Goal: Transaction & Acquisition: Obtain resource

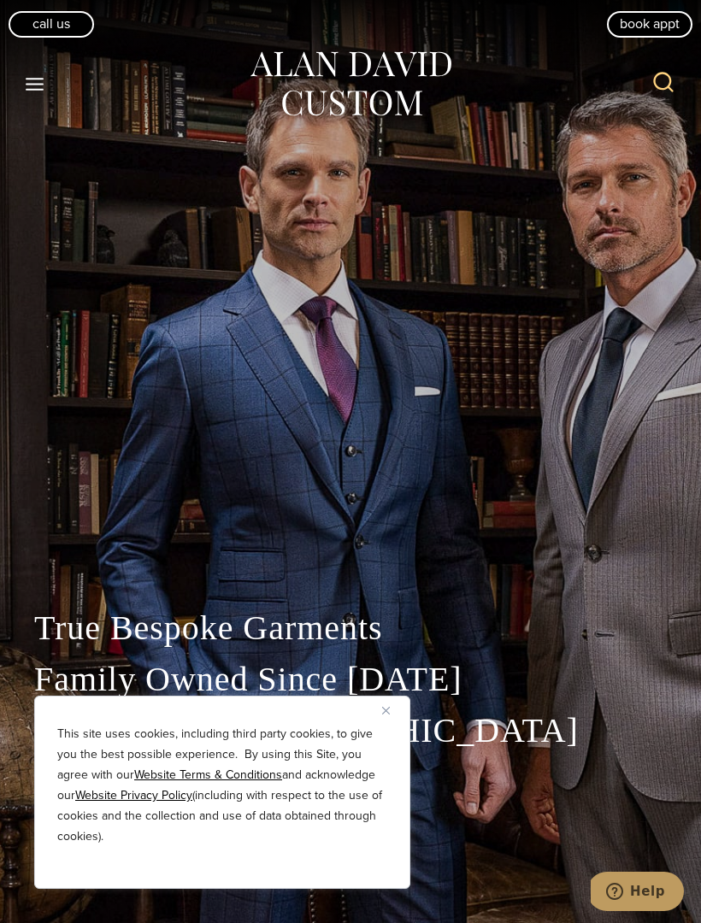
click at [50, 85] on button "Toggle Menu" at bounding box center [35, 83] width 36 height 31
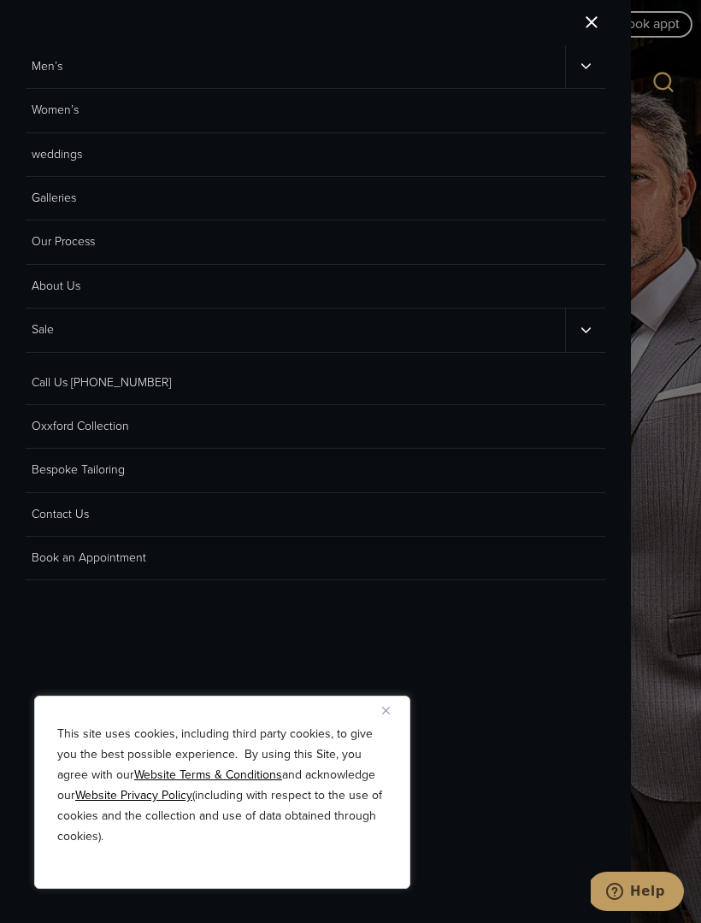
click at [50, 62] on link "Men’s" at bounding box center [295, 66] width 539 height 43
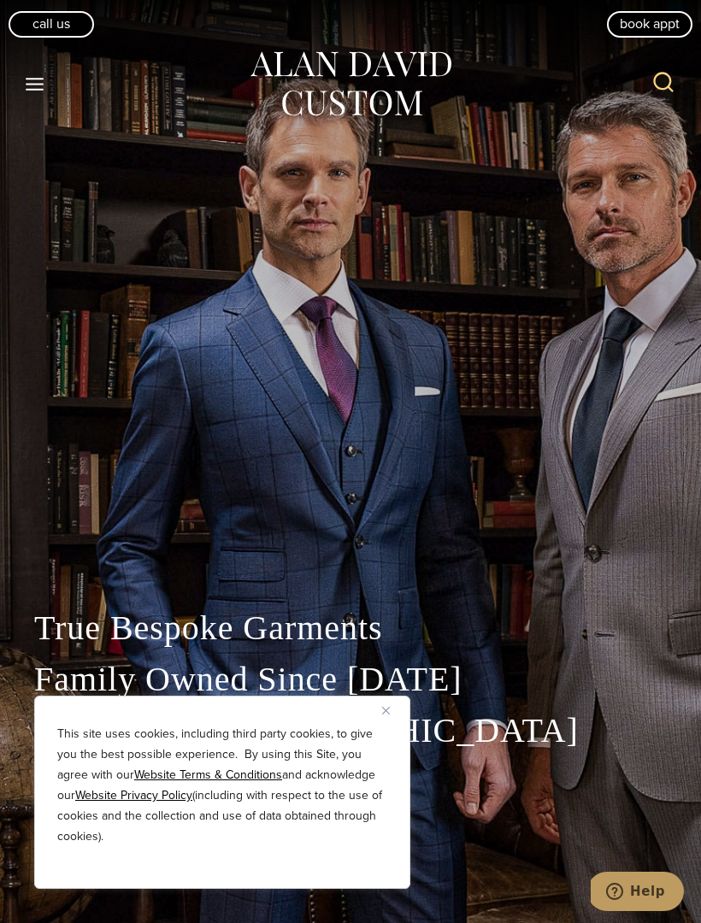
click at [44, 68] on div "Toggle Menu" at bounding box center [35, 83] width 36 height 31
click at [42, 76] on icon "Toggle Menu" at bounding box center [34, 83] width 21 height 21
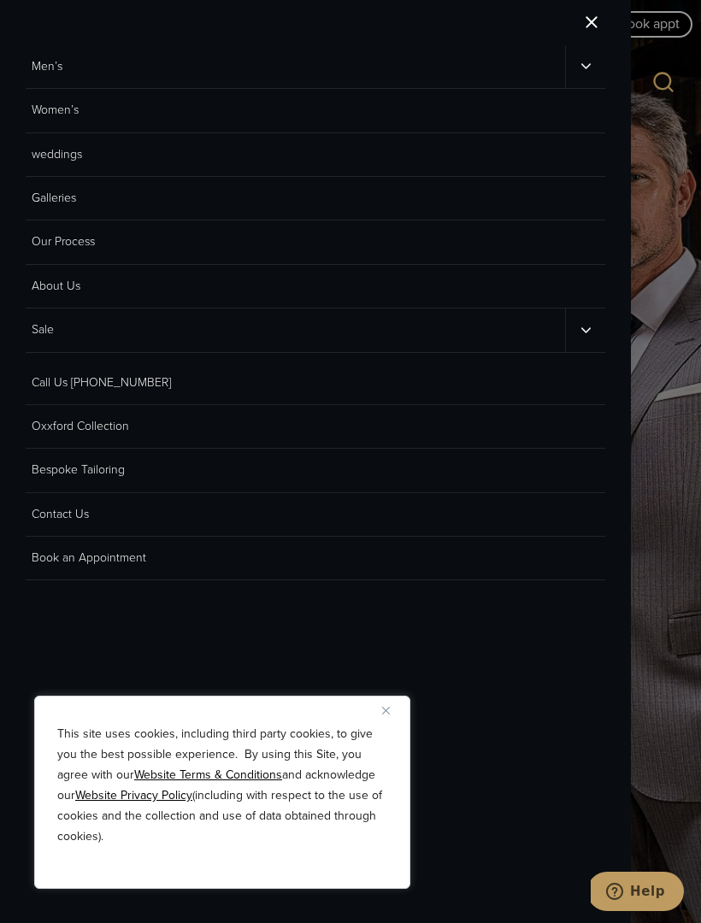
click at [587, 64] on icon "Men’s sub menu toggle" at bounding box center [586, 66] width 16 height 16
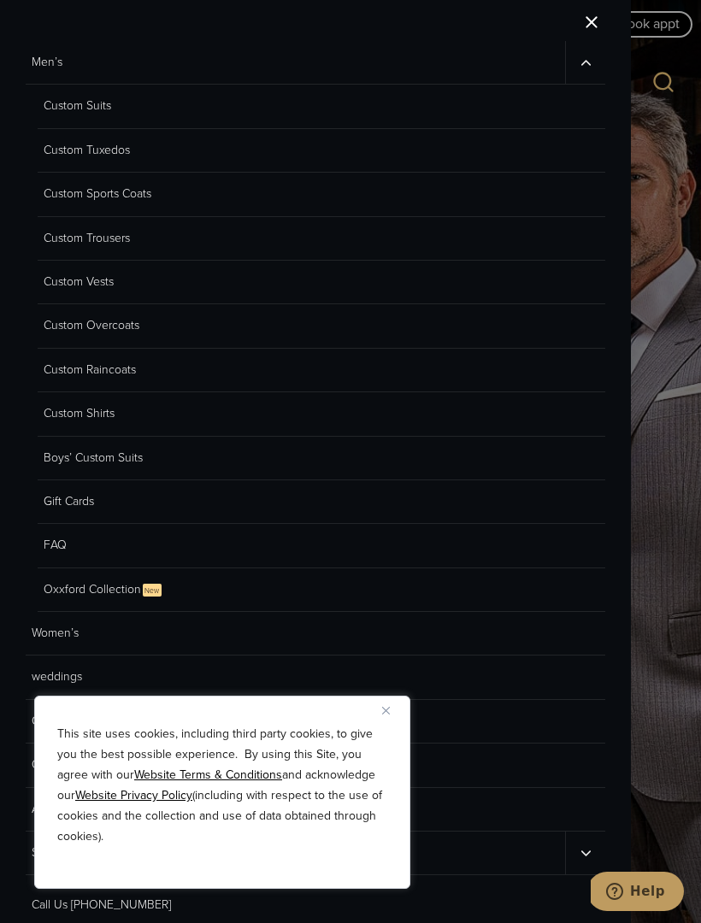
click at [70, 193] on link "Custom Sports Coats" at bounding box center [321, 195] width 567 height 44
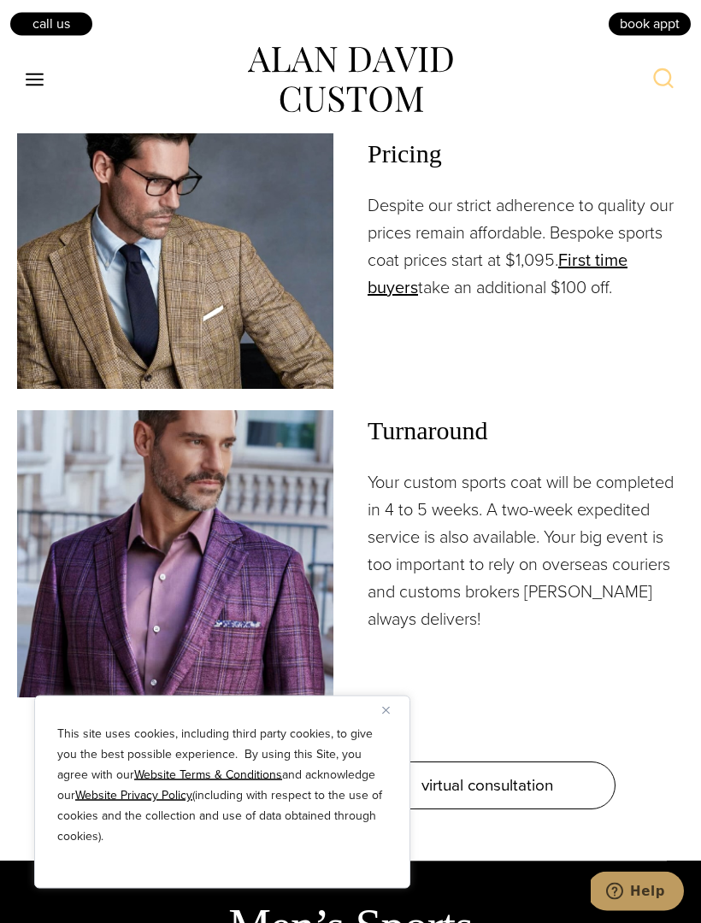
scroll to position [2382, 0]
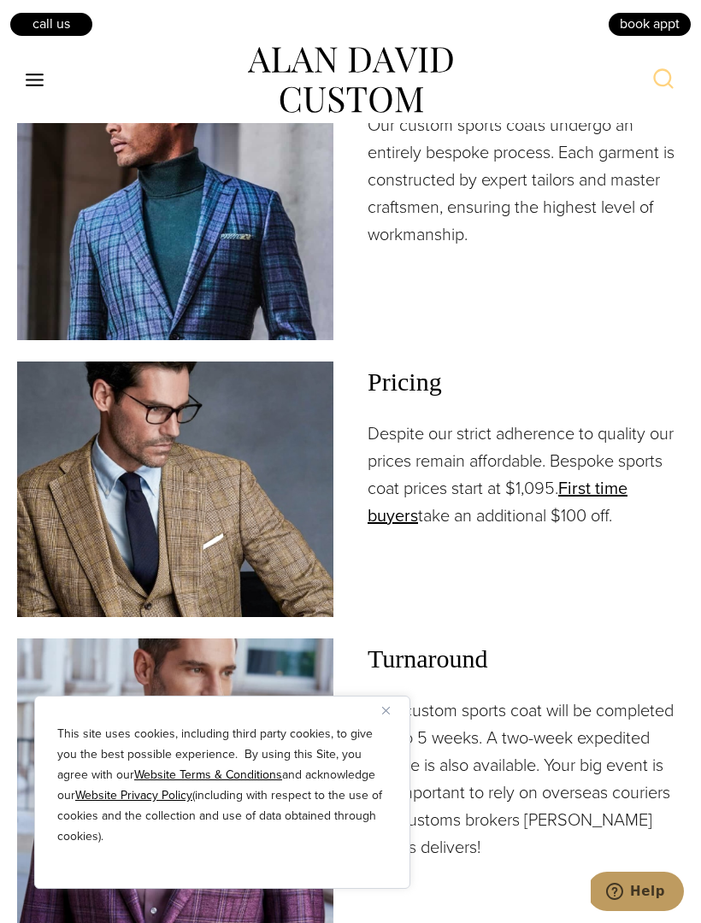
click at [605, 481] on link "First time buyers" at bounding box center [497, 501] width 260 height 53
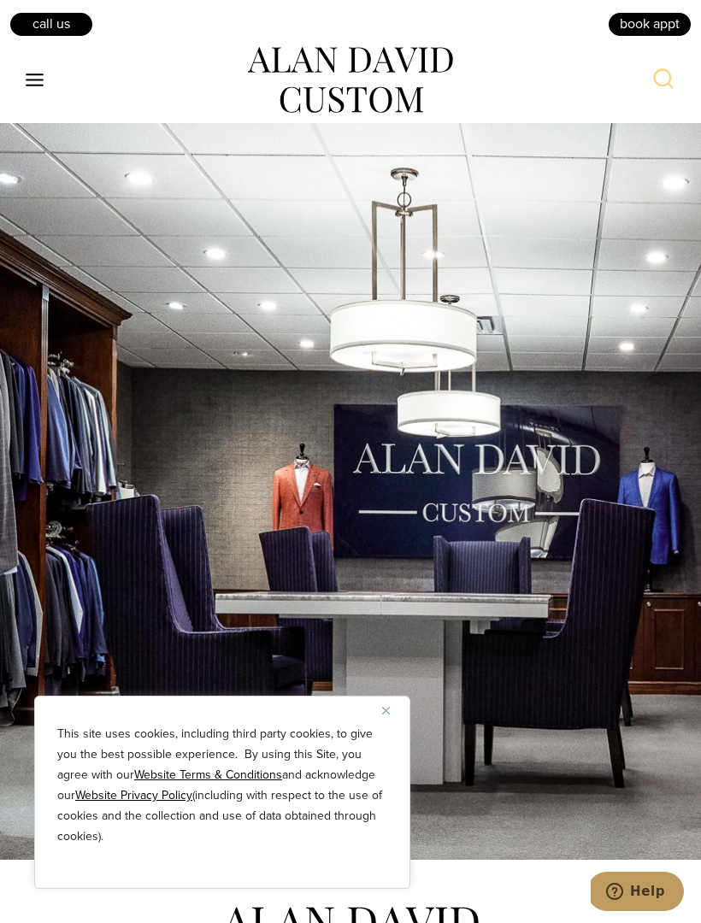
scroll to position [3572, 0]
